Goal: Task Accomplishment & Management: Manage account settings

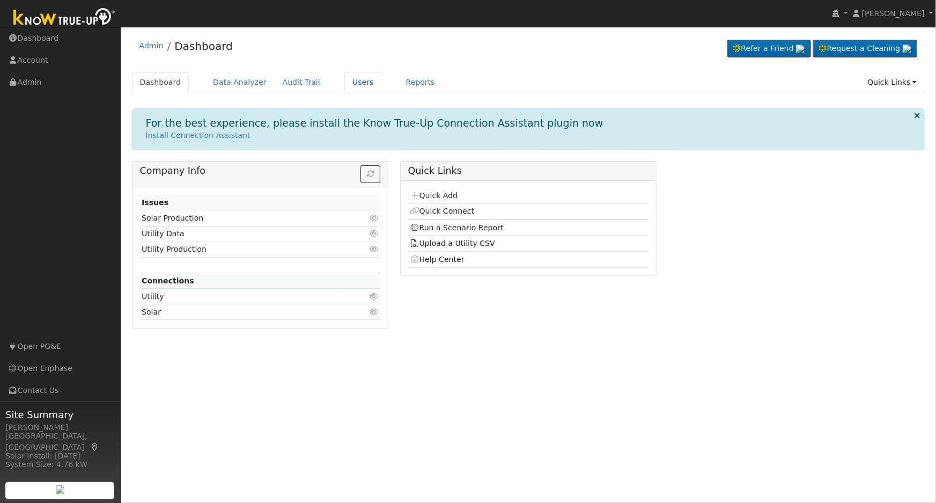
click at [347, 83] on link "Users" at bounding box center [363, 82] width 38 height 20
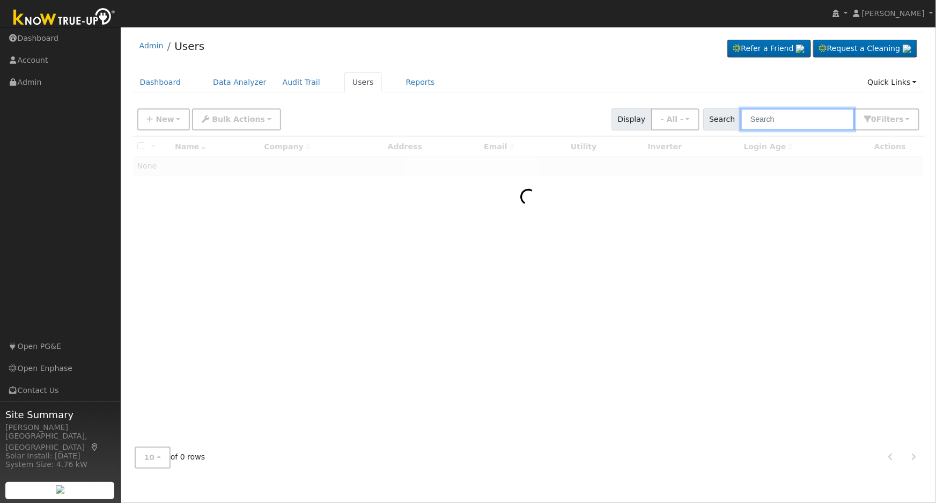
click at [826, 115] on input "text" at bounding box center [798, 119] width 114 height 22
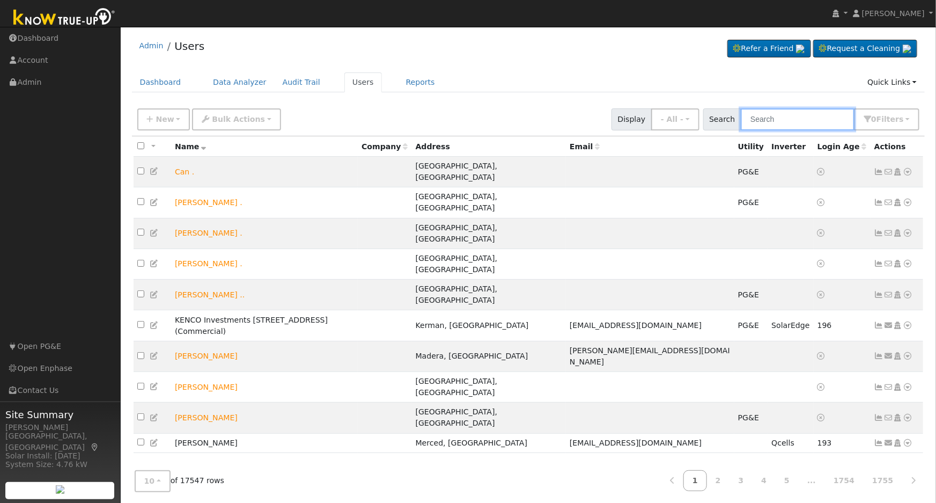
paste input "Greg Heard"
type input "Greg Heard"
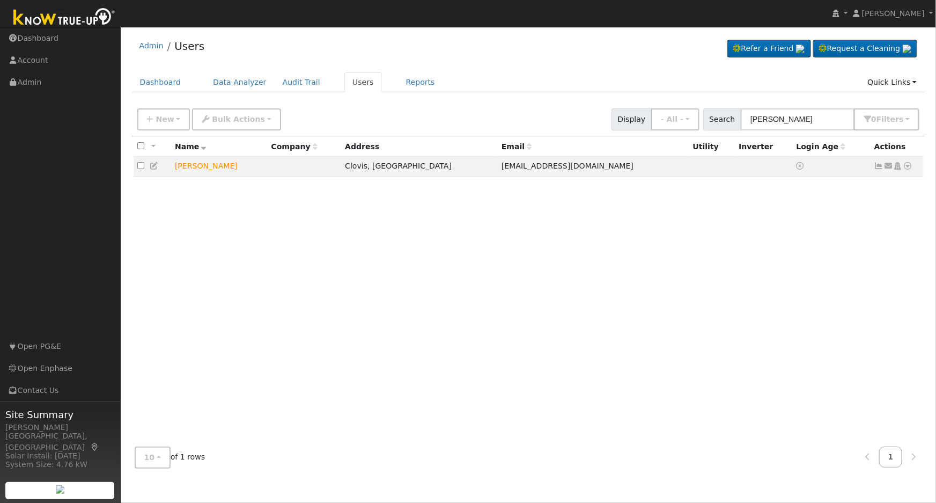
click at [909, 167] on icon at bounding box center [909, 166] width 10 height 8
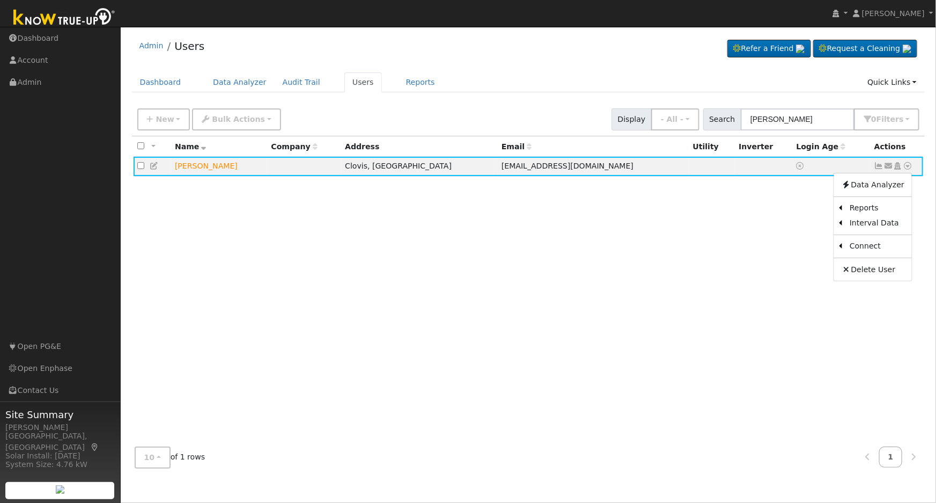
click at [901, 167] on icon at bounding box center [898, 166] width 10 height 8
